Goal: Transaction & Acquisition: Purchase product/service

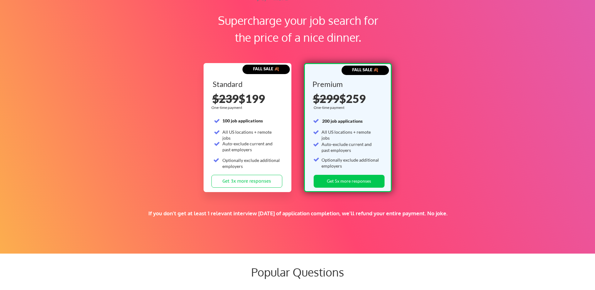
scroll to position [973, 0]
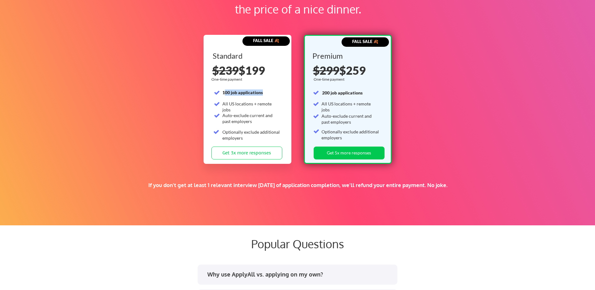
drag, startPoint x: 224, startPoint y: 94, endPoint x: 268, endPoint y: 91, distance: 44.3
click at [268, 91] on div "100 job applications" at bounding box center [252, 92] width 58 height 6
drag, startPoint x: 268, startPoint y: 91, endPoint x: 291, endPoint y: 100, distance: 24.4
click at [291, 100] on div "FALL SALE 🍂 Standard 100 job applications All US locations + remote jobs Auto-e…" at bounding box center [248, 99] width 88 height 129
drag, startPoint x: 291, startPoint y: 100, endPoint x: 249, endPoint y: 102, distance: 42.1
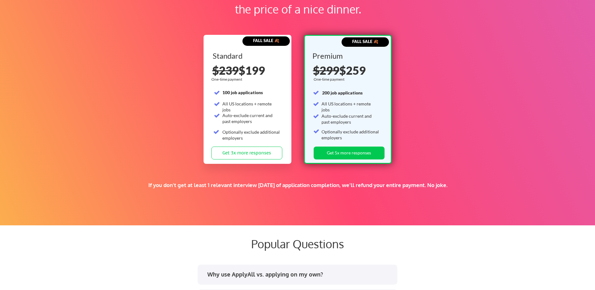
click at [249, 102] on div "All US locations + remote jobs" at bounding box center [252, 107] width 58 height 12
drag, startPoint x: 249, startPoint y: 102, endPoint x: 239, endPoint y: 116, distance: 16.6
click at [239, 116] on div "Auto-exclude current and past employers" at bounding box center [252, 118] width 58 height 12
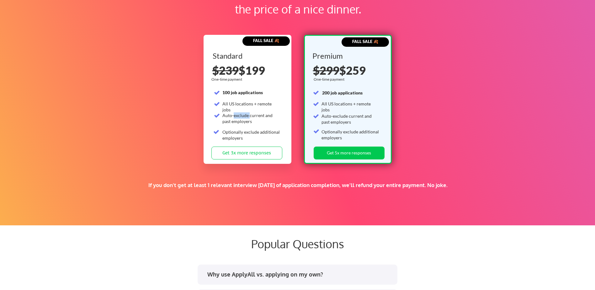
click at [239, 116] on div "Auto-exclude current and past employers" at bounding box center [252, 118] width 58 height 12
drag, startPoint x: 239, startPoint y: 116, endPoint x: 244, endPoint y: 133, distance: 17.7
click at [244, 133] on div "Optionally exclude additional employers" at bounding box center [252, 135] width 58 height 12
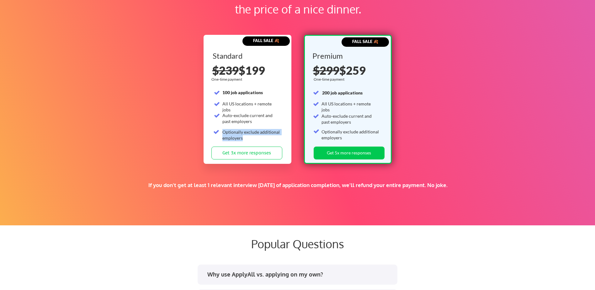
click at [244, 133] on div "Optionally exclude additional employers" at bounding box center [252, 135] width 58 height 12
drag, startPoint x: 244, startPoint y: 133, endPoint x: 260, endPoint y: 141, distance: 18.0
click at [260, 141] on div "Optionally exclude additional employers" at bounding box center [252, 135] width 58 height 12
click at [349, 117] on div "Auto-exclude current and past employers" at bounding box center [351, 119] width 58 height 12
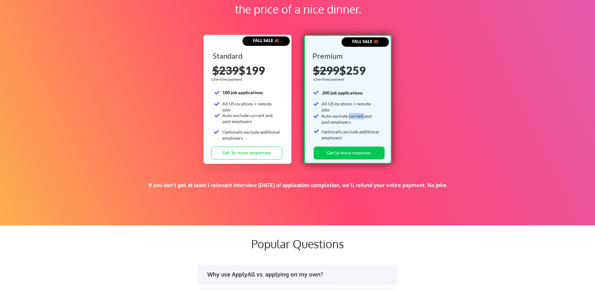
click at [349, 117] on div "Auto-exclude current and past employers" at bounding box center [351, 119] width 58 height 12
drag, startPoint x: 349, startPoint y: 117, endPoint x: 340, endPoint y: 133, distance: 18.7
click at [340, 133] on div "Optionally exclude additional employers" at bounding box center [351, 135] width 58 height 12
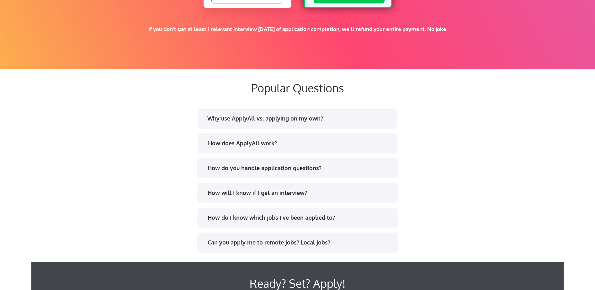
scroll to position [1130, 0]
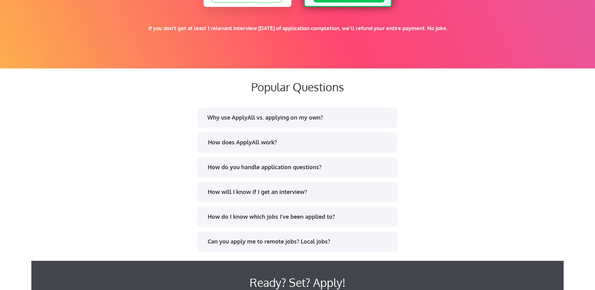
click at [262, 140] on div "How does ApplyAll work?" at bounding box center [300, 142] width 184 height 8
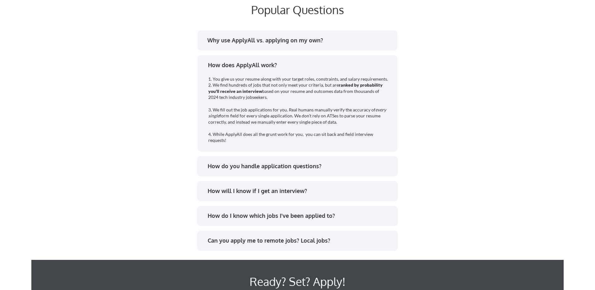
scroll to position [1224, 0]
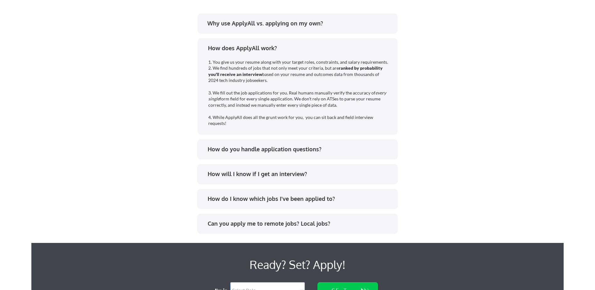
click at [314, 142] on div "How do you handle application questions?" at bounding box center [297, 149] width 201 height 20
click at [311, 148] on div "How do you handle application questions?" at bounding box center [300, 149] width 184 height 8
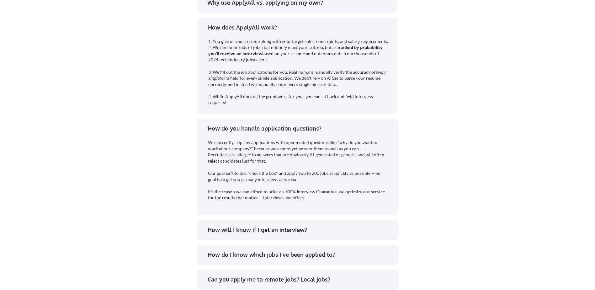
scroll to position [1255, 0]
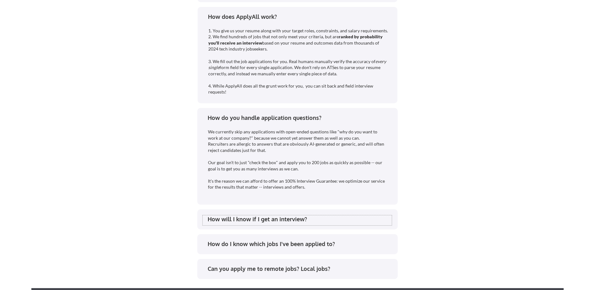
click at [309, 217] on div "How will I know if I get an interview?" at bounding box center [300, 219] width 184 height 8
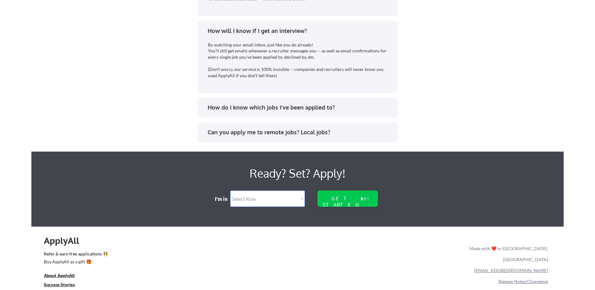
scroll to position [1484, 0]
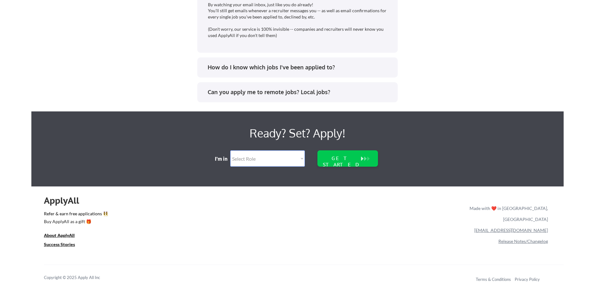
click at [274, 162] on select "Select Role Software Engineering Product Management Customer Success Sales UI/U…" at bounding box center [267, 158] width 75 height 16
select select ""engineering""
click at [230, 150] on select "Select Role Software Engineering Product Management Customer Success Sales UI/U…" at bounding box center [267, 158] width 75 height 16
select select ""engineering""
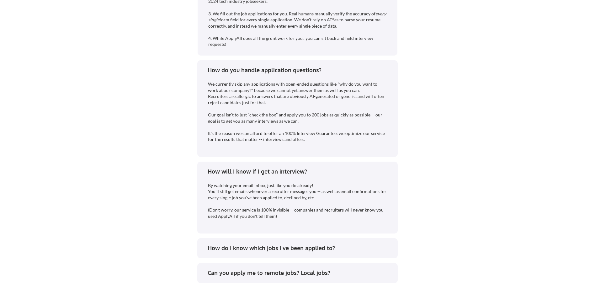
scroll to position [1412, 0]
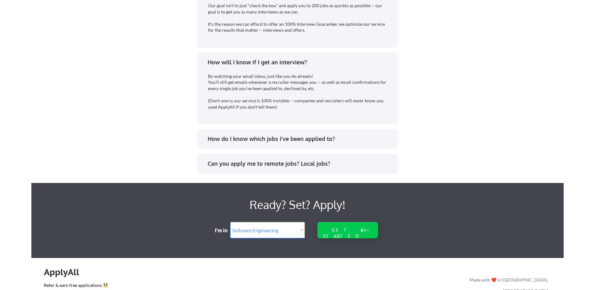
click at [353, 232] on div "GET STARTED" at bounding box center [342, 233] width 40 height 12
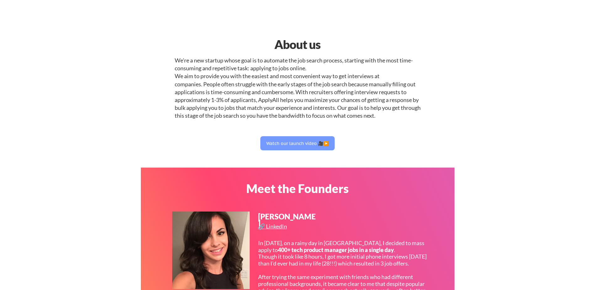
select select ""engineering""
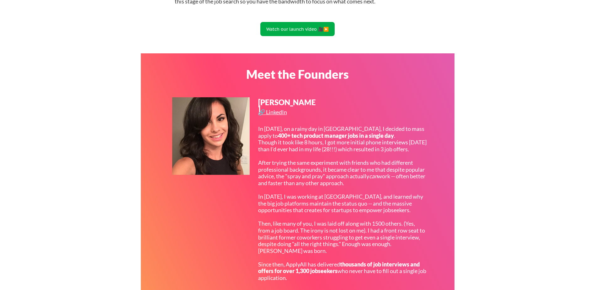
scroll to position [126, 0]
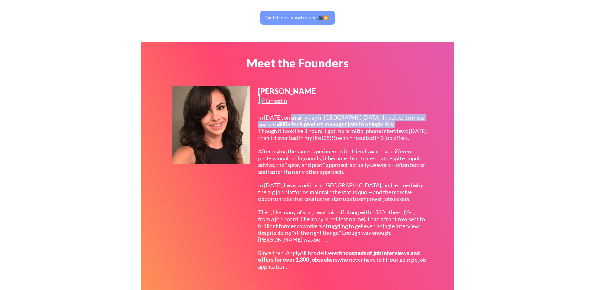
drag, startPoint x: 320, startPoint y: 119, endPoint x: 422, endPoint y: 124, distance: 102.1
click at [422, 124] on div "In 2017, on a rainy day in San Francisco, I decided to mass apply to 400+ tech …" at bounding box center [342, 192] width 169 height 156
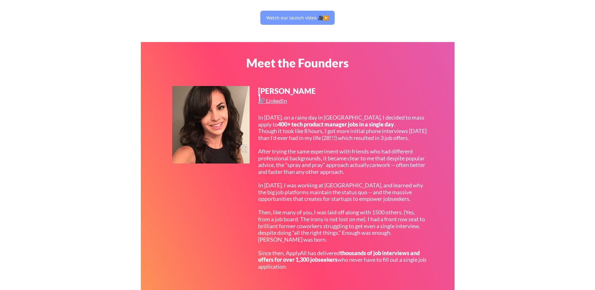
click at [336, 133] on div "In 2017, on a rainy day in San Francisco, I decided to mass apply to 400+ tech …" at bounding box center [342, 192] width 169 height 156
click at [336, 139] on div "In 2017, on a rainy day in San Francisco, I decided to mass apply to 400+ tech …" at bounding box center [342, 192] width 169 height 156
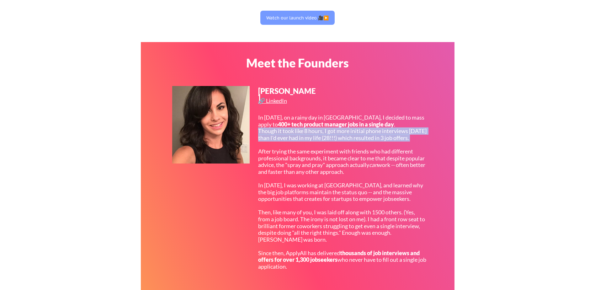
click at [336, 139] on div "In 2017, on a rainy day in San Francisco, I decided to mass apply to 400+ tech …" at bounding box center [342, 192] width 169 height 156
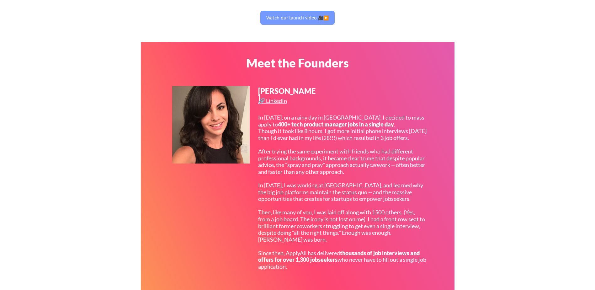
drag, startPoint x: 336, startPoint y: 139, endPoint x: 336, endPoint y: 168, distance: 29.5
click at [336, 168] on div "In 2017, on a rainy day in San Francisco, I decided to mass apply to 400+ tech …" at bounding box center [342, 192] width 169 height 156
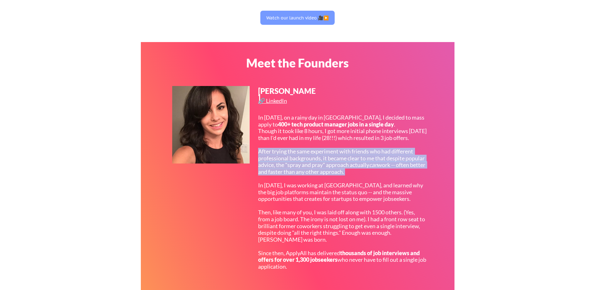
click at [336, 168] on div "In 2017, on a rainy day in San Francisco, I decided to mass apply to 400+ tech …" at bounding box center [342, 192] width 169 height 156
drag, startPoint x: 336, startPoint y: 168, endPoint x: 322, endPoint y: 176, distance: 16.3
click at [322, 176] on div "In 2017, on a rainy day in San Francisco, I decided to mass apply to 400+ tech …" at bounding box center [342, 192] width 169 height 156
